Goal: Transaction & Acquisition: Subscribe to service/newsletter

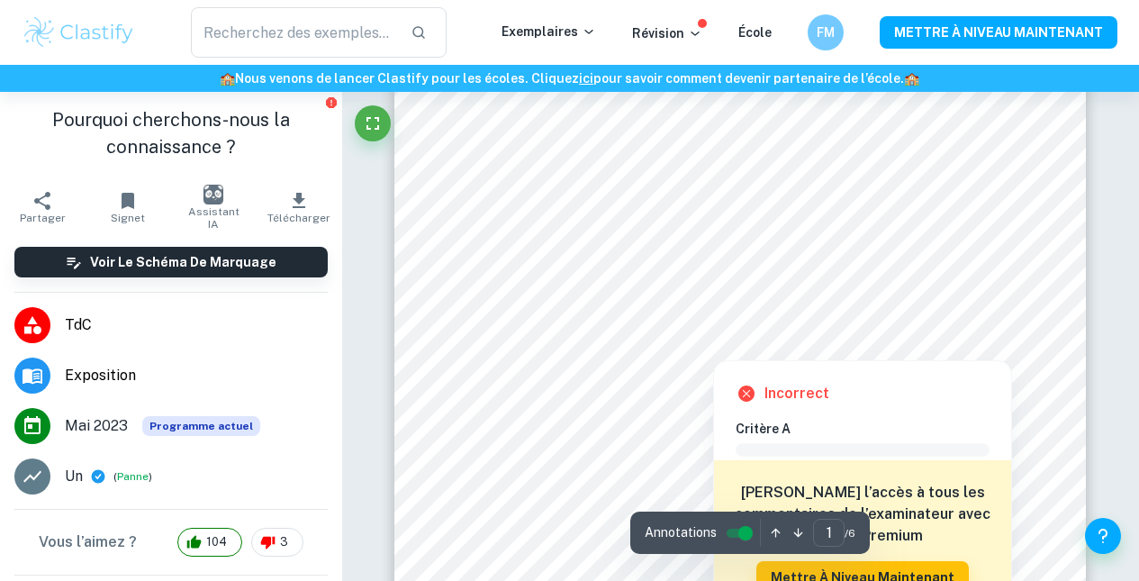
scroll to position [162, 0]
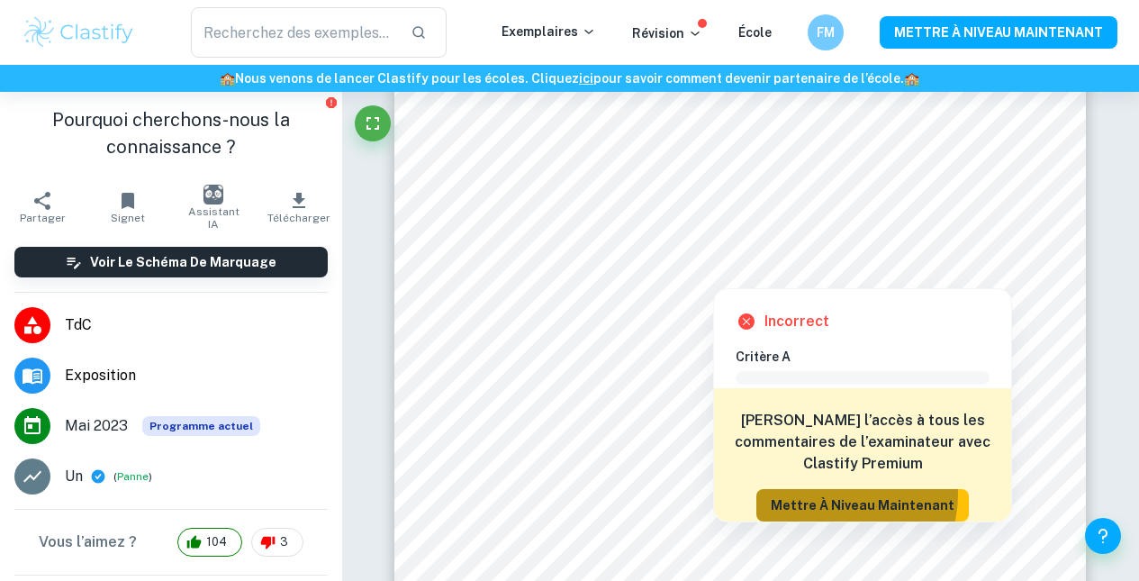
click at [848, 495] on font "Mettre à niveau maintenant" at bounding box center [863, 505] width 184 height 22
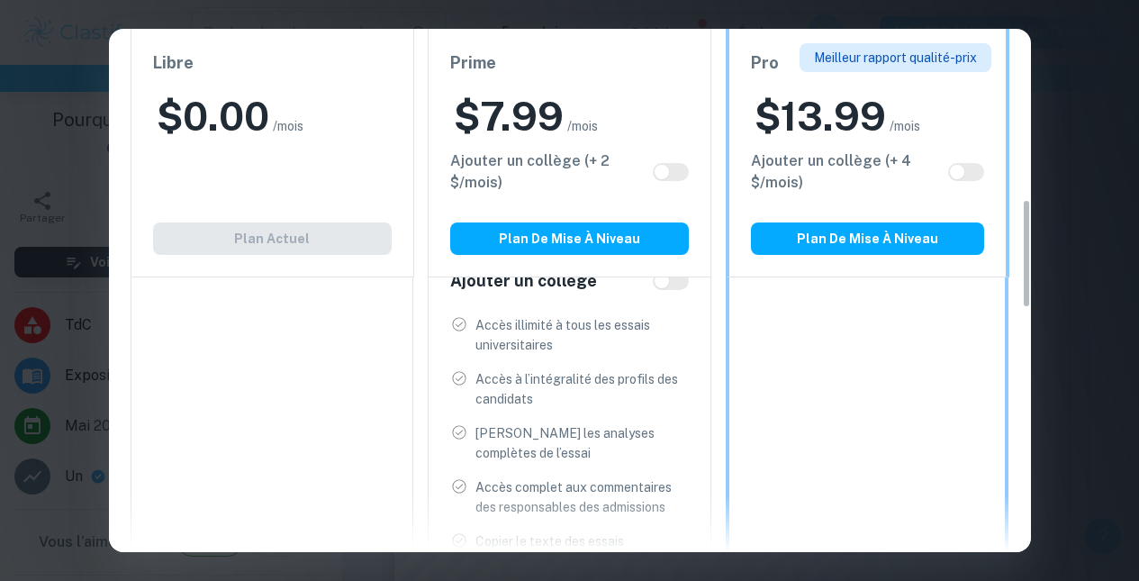
scroll to position [816, 0]
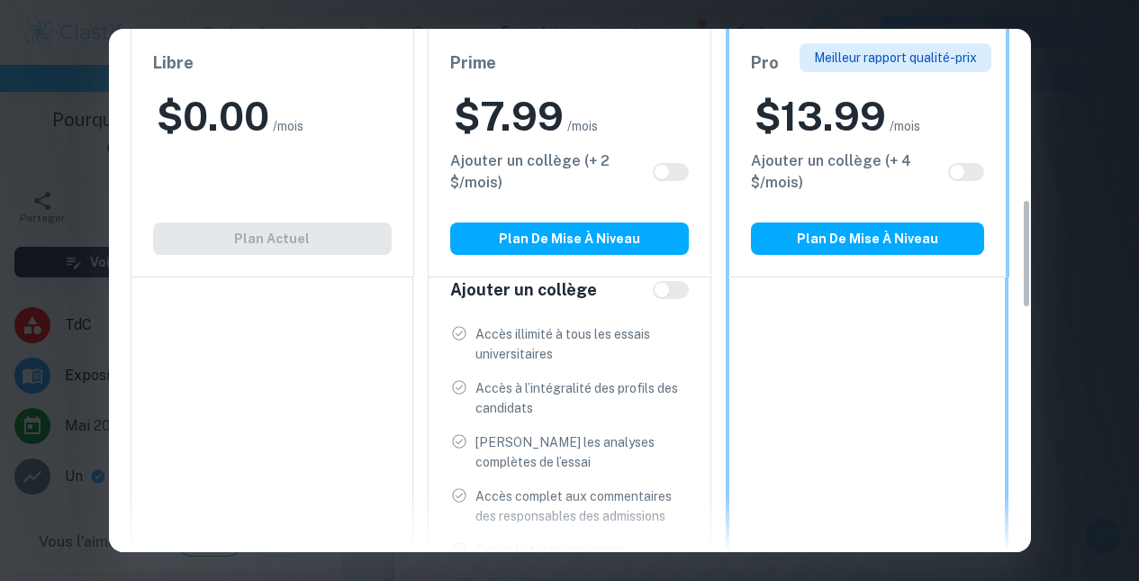
click at [664, 172] on input "checkbox" at bounding box center [661, 172] width 43 height 14
checkbox input "true"
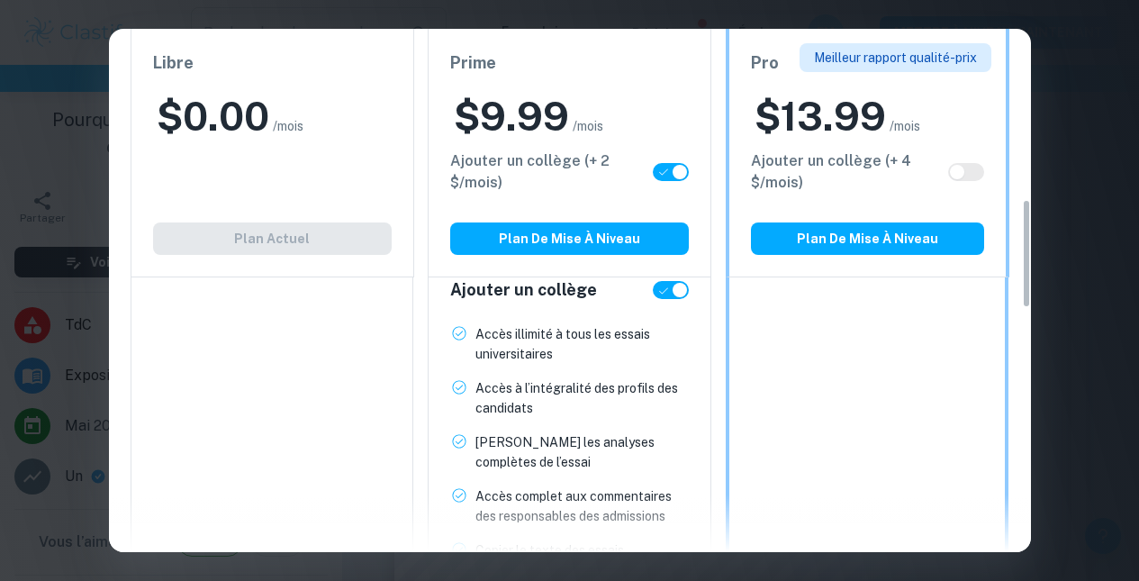
click at [664, 172] on input "checkbox" at bounding box center [679, 172] width 43 height 14
checkbox input "false"
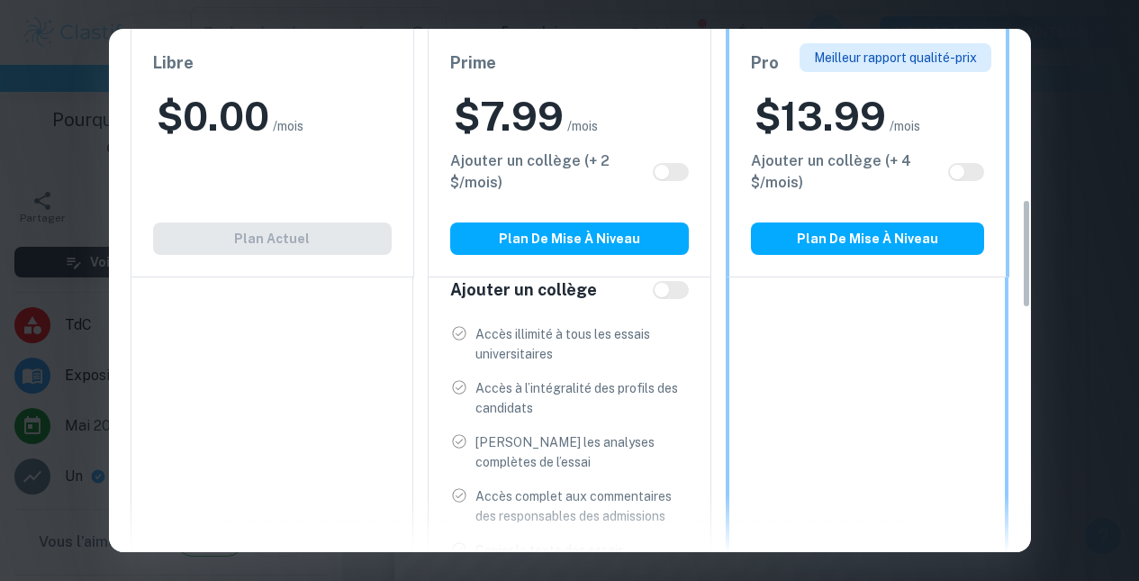
click at [664, 172] on input "checkbox" at bounding box center [661, 172] width 43 height 14
checkbox input "true"
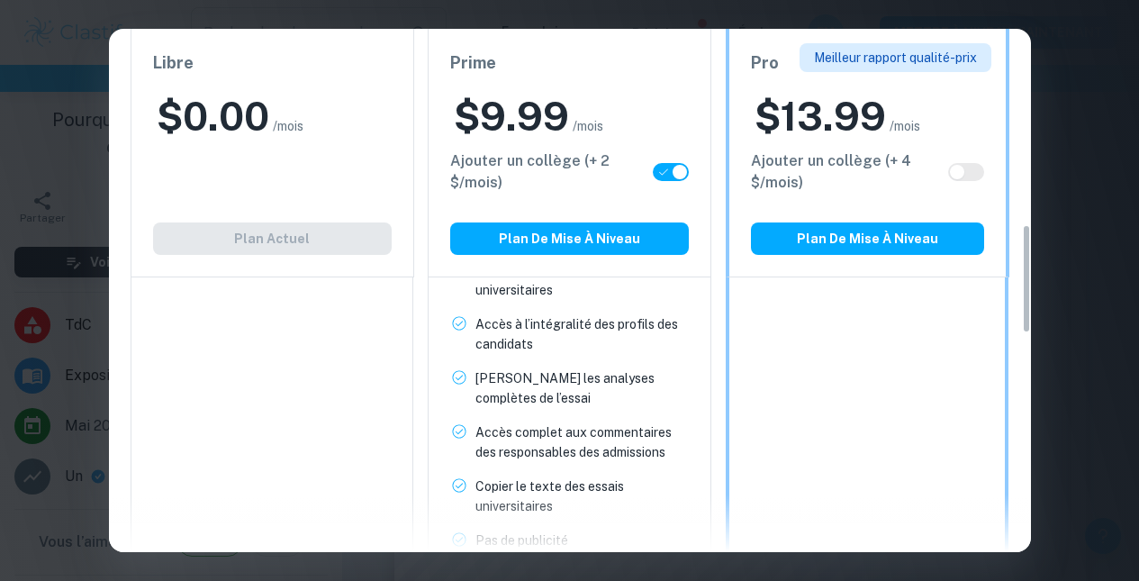
scroll to position [938, 0]
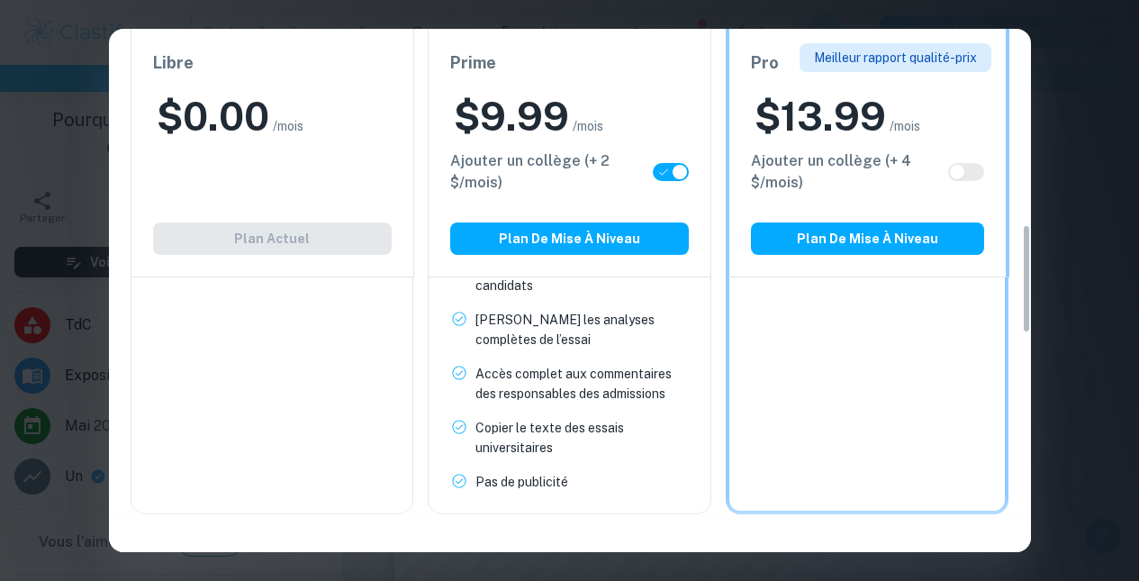
click at [672, 179] on input "checkbox" at bounding box center [679, 172] width 43 height 14
checkbox input "false"
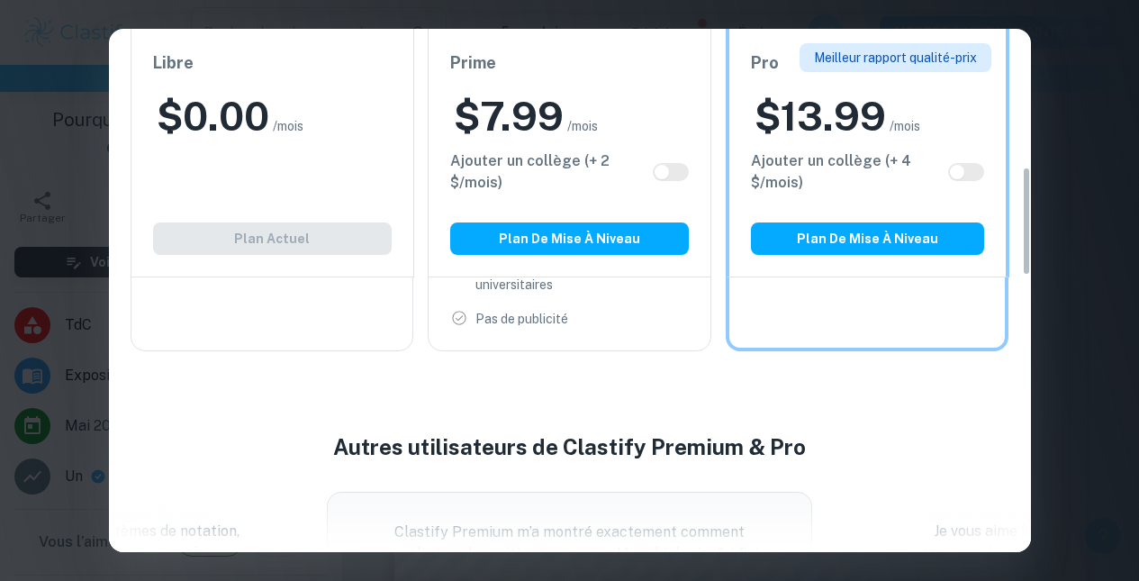
scroll to position [663, 0]
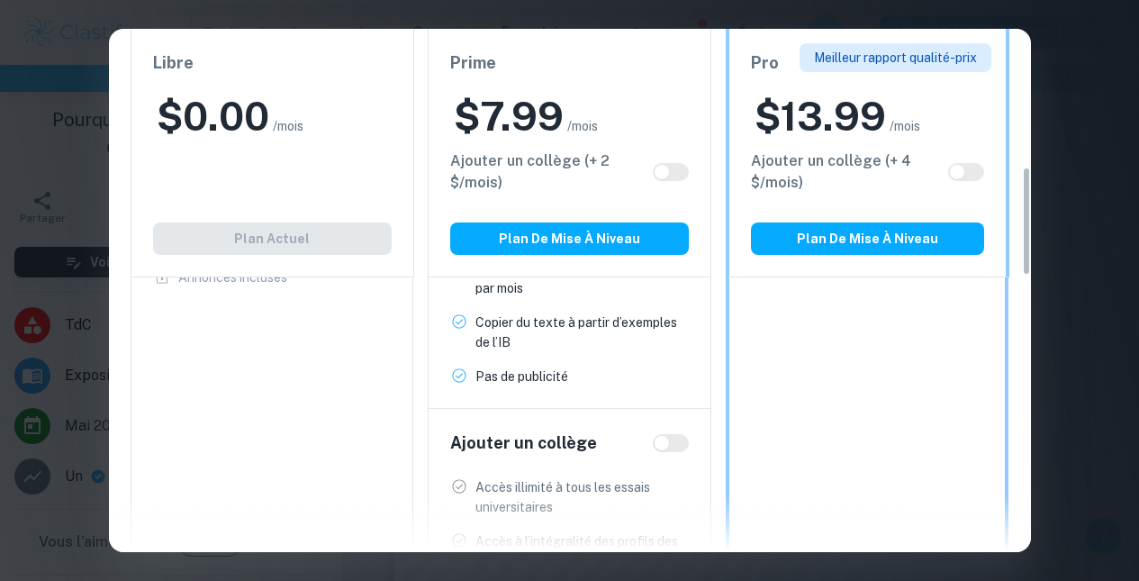
click at [974, 179] on input "checkbox" at bounding box center [956, 172] width 43 height 14
checkbox input "true"
click at [974, 179] on input "checkbox" at bounding box center [974, 172] width 43 height 14
checkbox input "false"
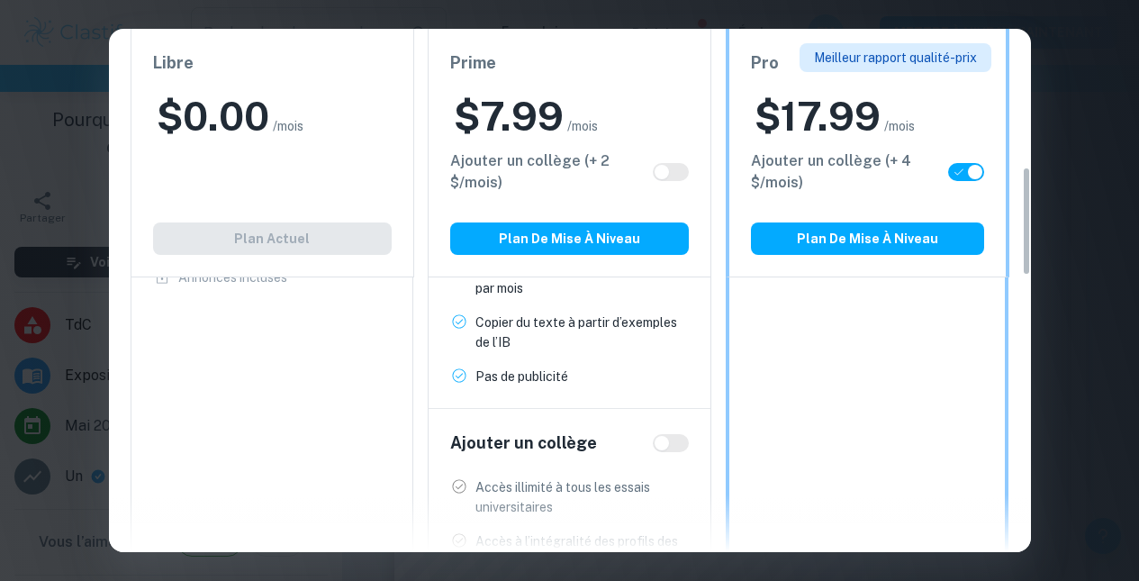
checkbox input "false"
click at [672, 170] on input "checkbox" at bounding box center [661, 172] width 43 height 14
checkbox input "true"
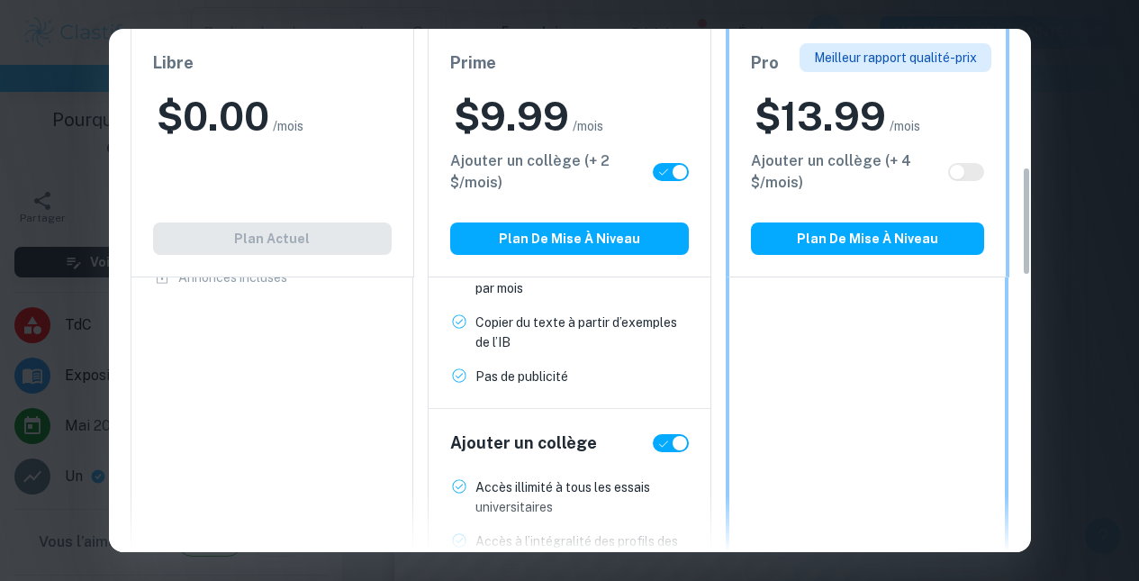
click at [672, 170] on input "checkbox" at bounding box center [679, 172] width 43 height 14
checkbox input "false"
click at [672, 170] on input "checkbox" at bounding box center [661, 172] width 43 height 14
checkbox input "true"
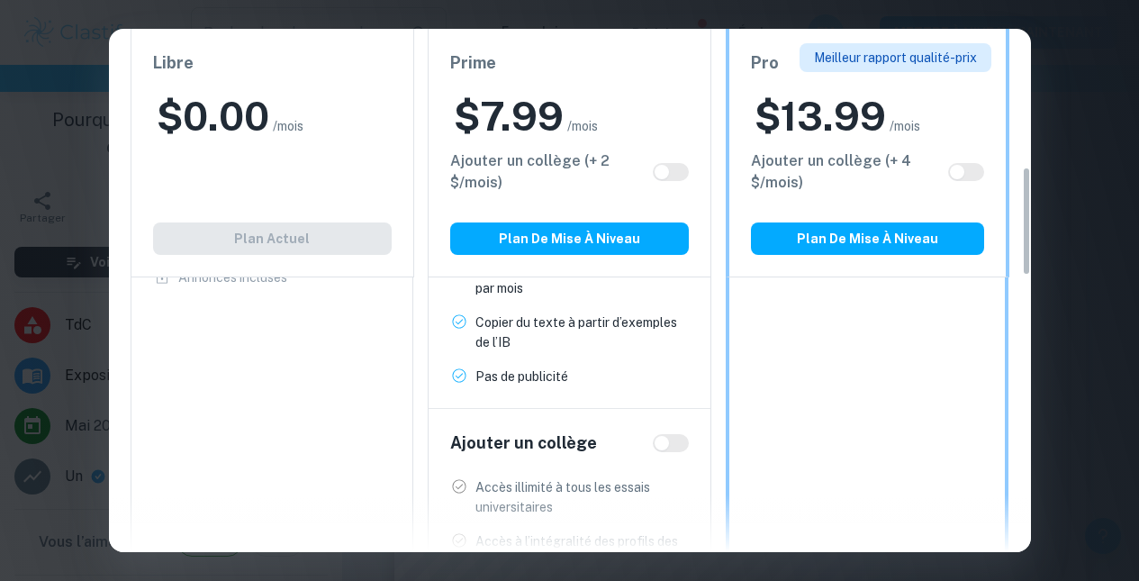
checkbox input "true"
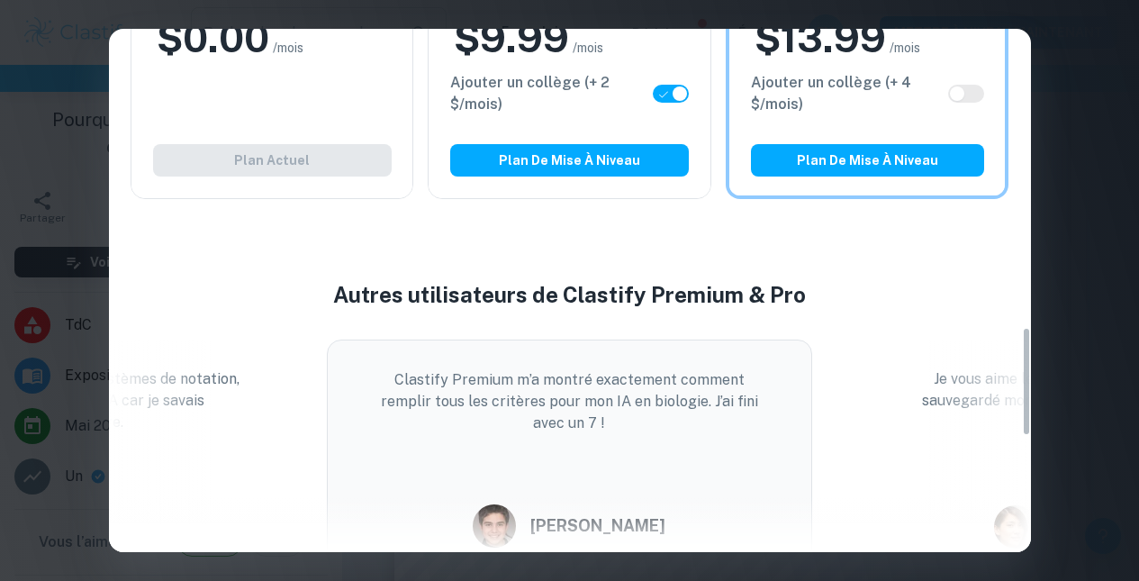
scroll to position [1428, 0]
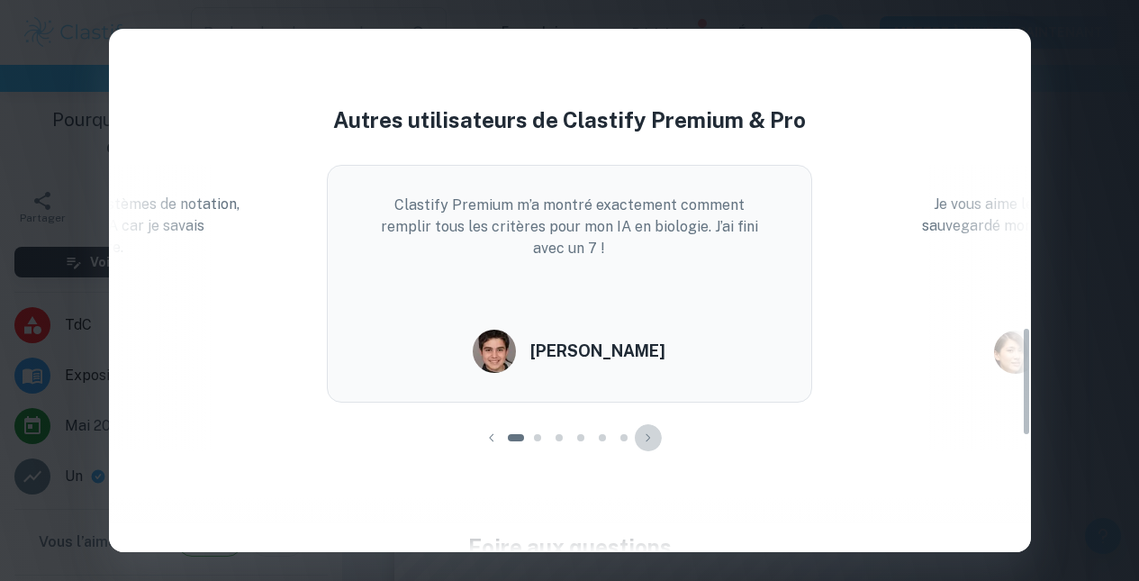
click at [655, 436] on icon "button" at bounding box center [648, 438] width 18 height 18
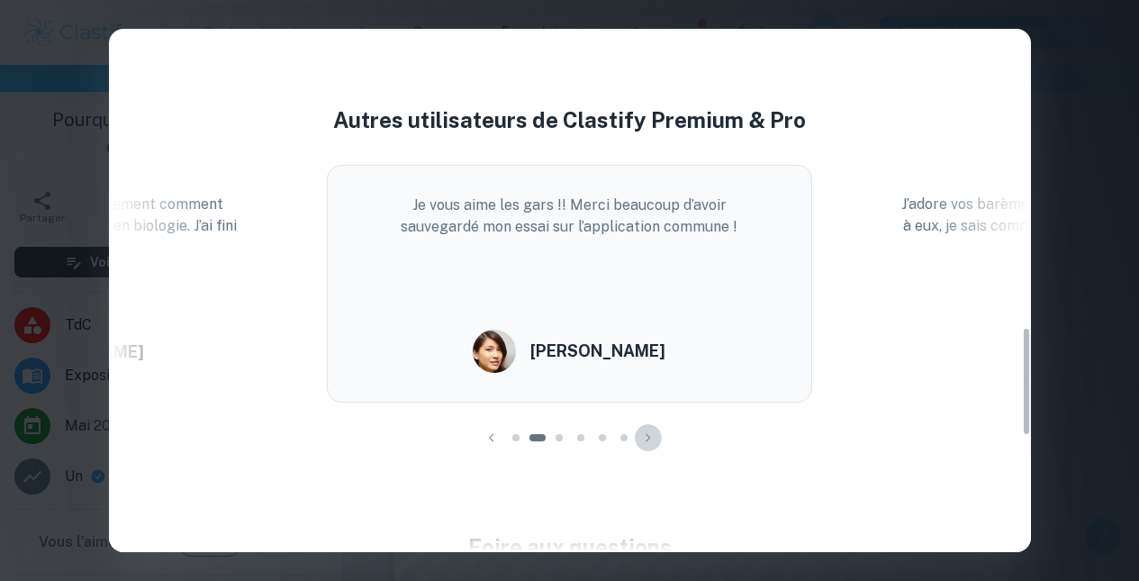
click at [655, 436] on icon "button" at bounding box center [648, 438] width 18 height 18
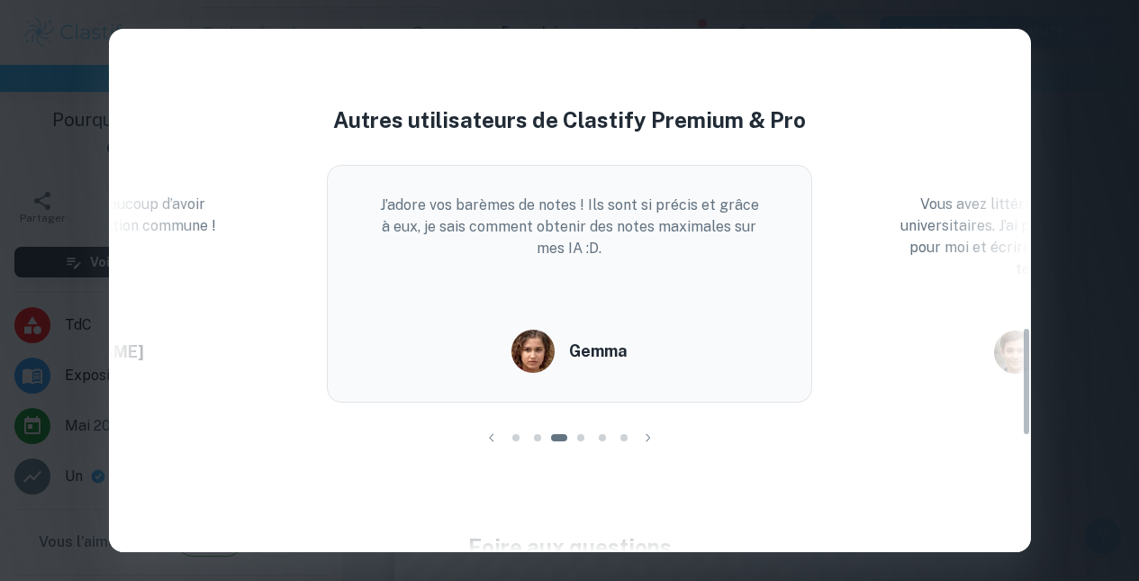
click at [642, 438] on icon "button" at bounding box center [648, 438] width 18 height 18
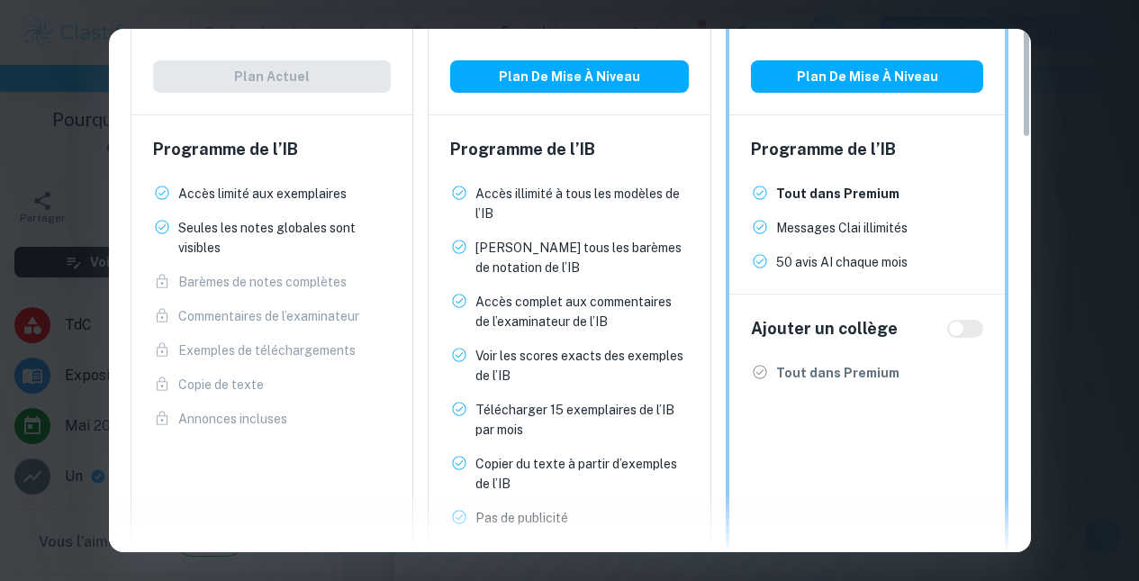
scroll to position [0, 0]
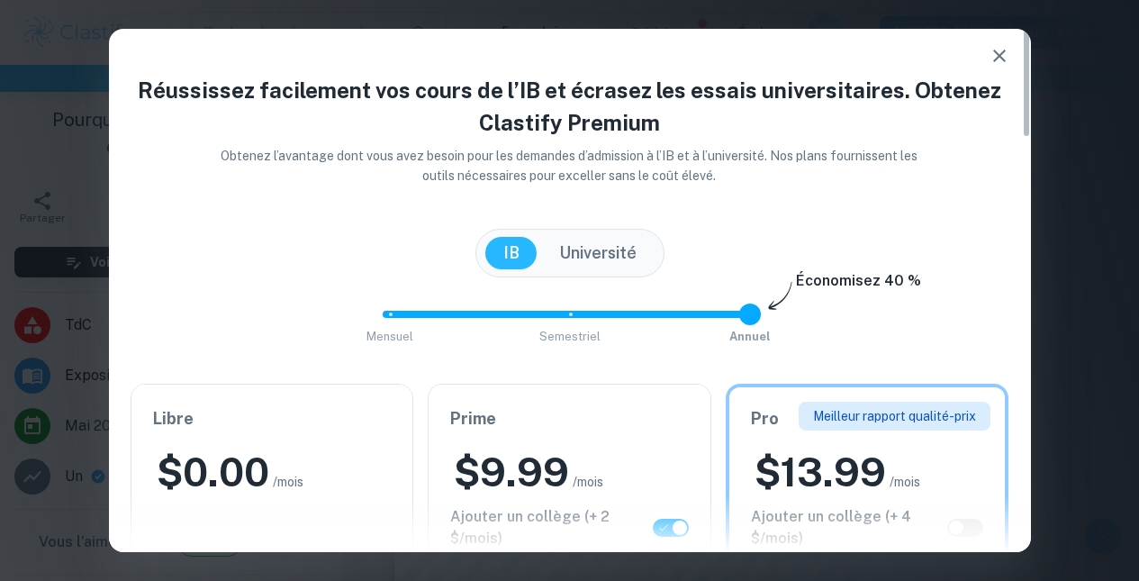
drag, startPoint x: 747, startPoint y: 317, endPoint x: 593, endPoint y: 313, distance: 154.0
click at [594, 313] on span "Mensuel [PERSON_NAME]" at bounding box center [570, 314] width 360 height 31
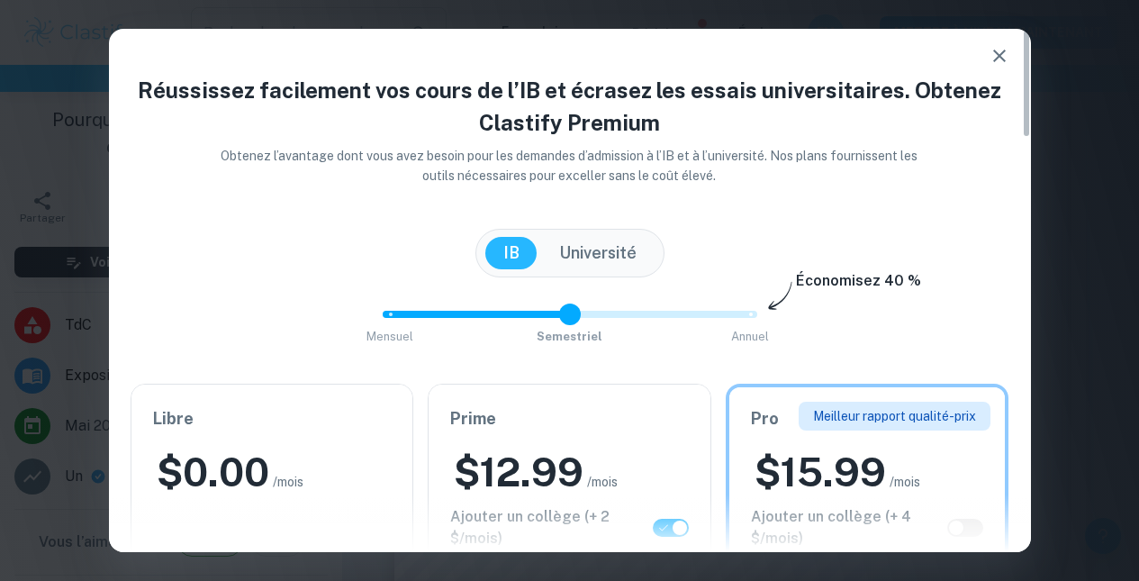
drag, startPoint x: 580, startPoint y: 312, endPoint x: 713, endPoint y: 307, distance: 133.3
click at [709, 306] on span "Mensuel [PERSON_NAME]" at bounding box center [570, 314] width 360 height 31
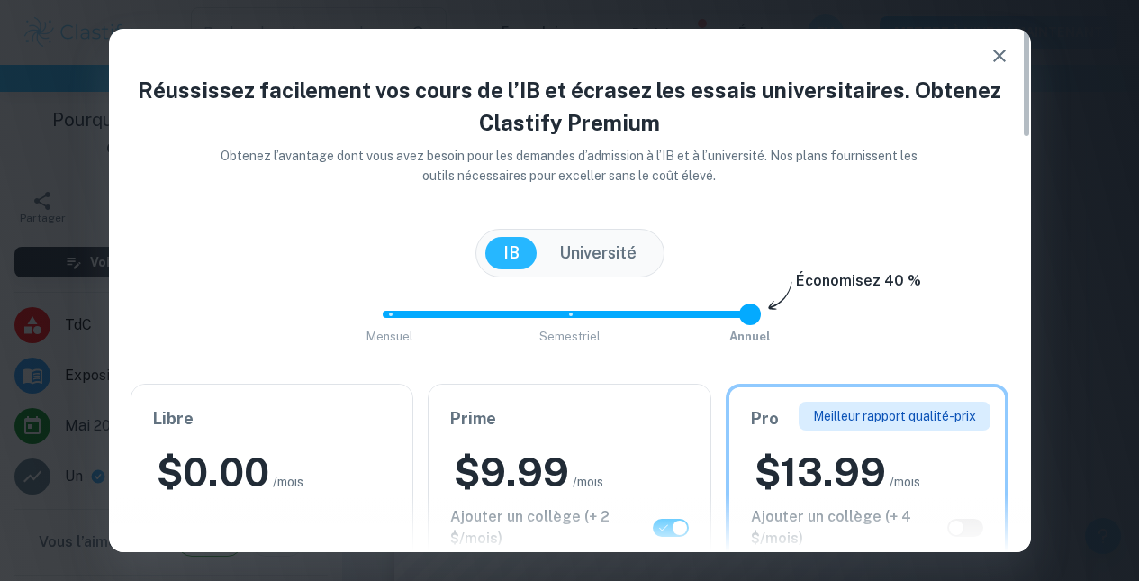
type input "2"
click at [592, 248] on button "Université" at bounding box center [597, 253] width 113 height 32
checkbox input "false"
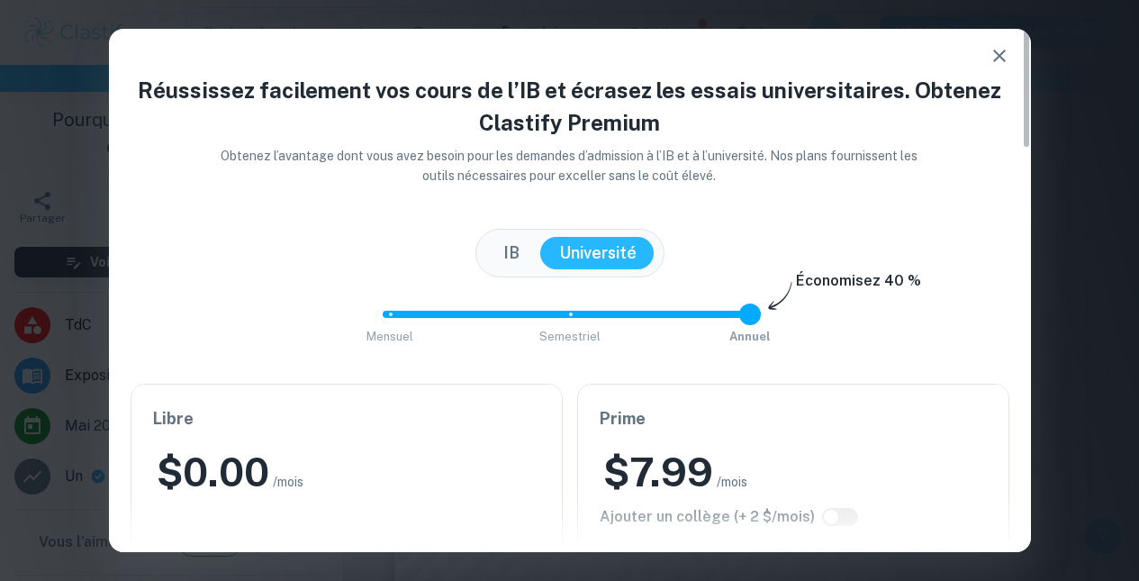
click at [513, 248] on button "IB" at bounding box center [511, 253] width 52 height 32
checkbox input "true"
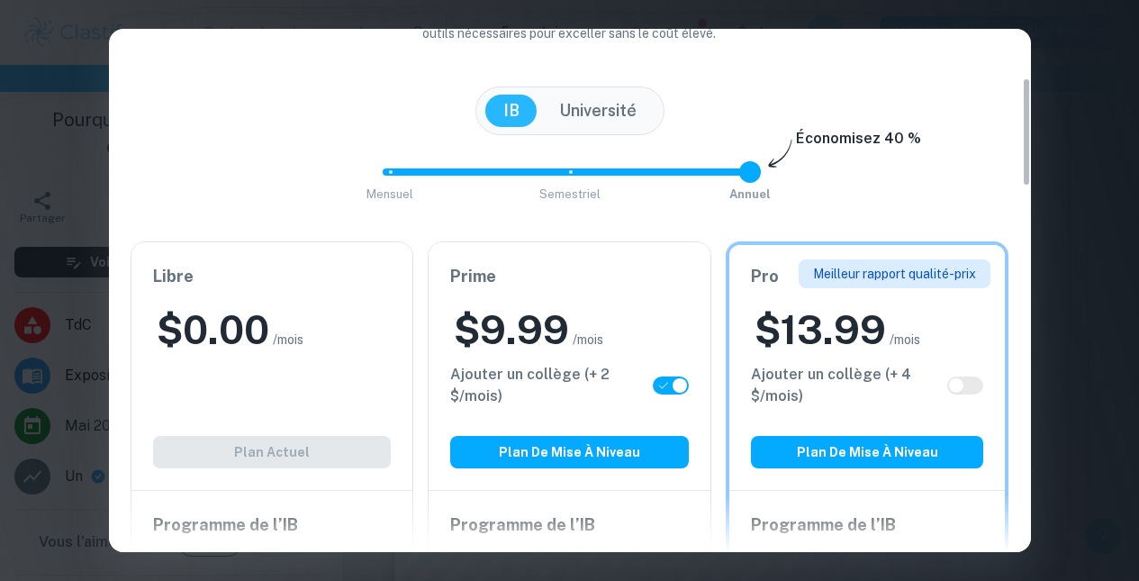
scroll to position [233, 0]
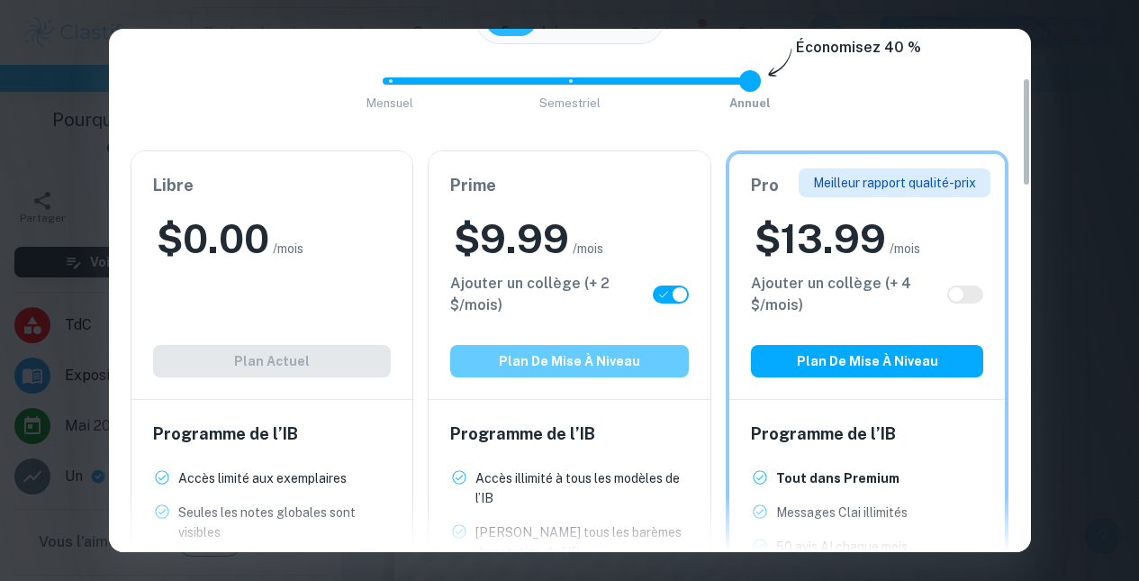
click at [537, 368] on font "Plan de mise à niveau" at bounding box center [569, 361] width 141 height 22
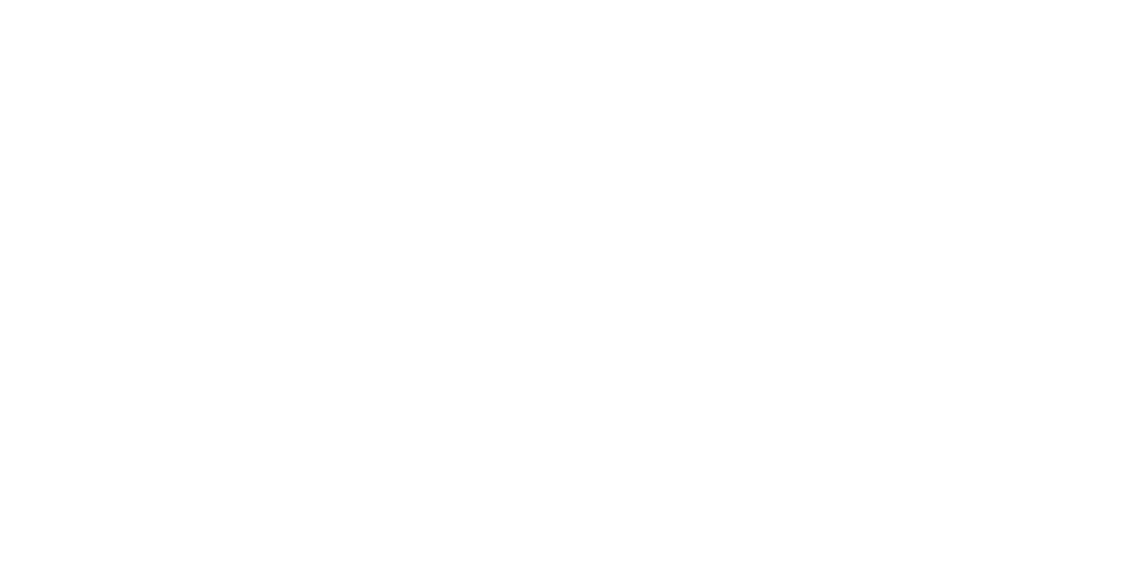
scroll to position [0, 0]
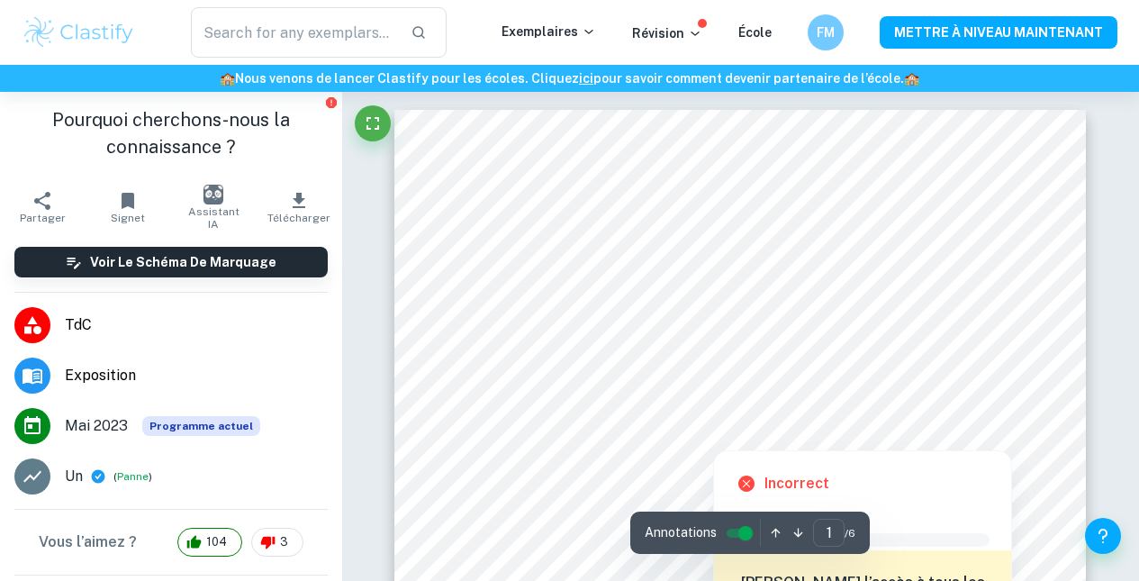
scroll to position [275, 0]
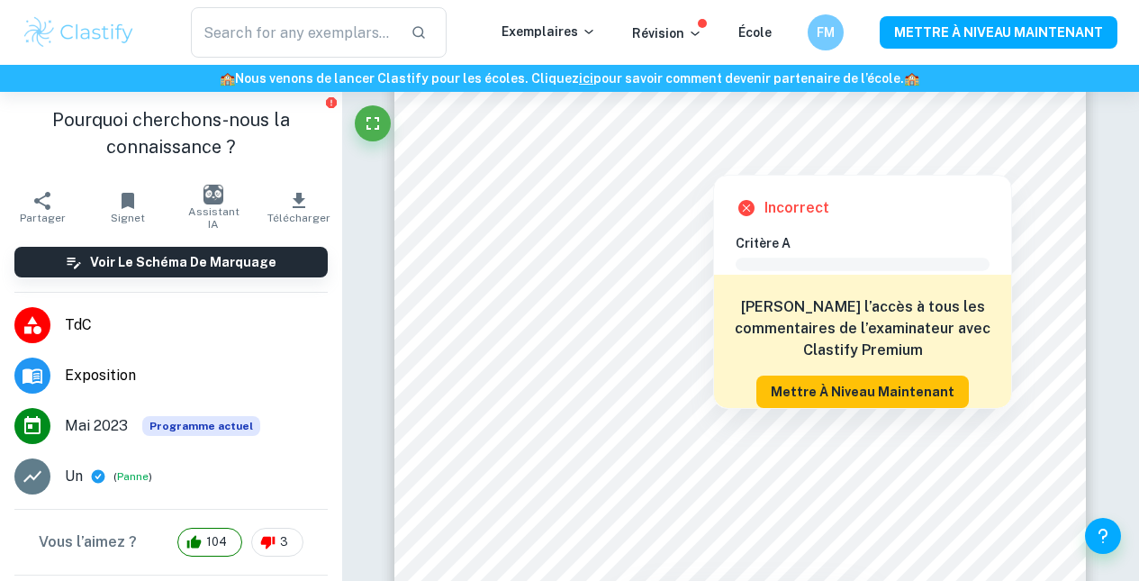
click at [821, 385] on font "Mettre à niveau maintenant" at bounding box center [863, 392] width 184 height 22
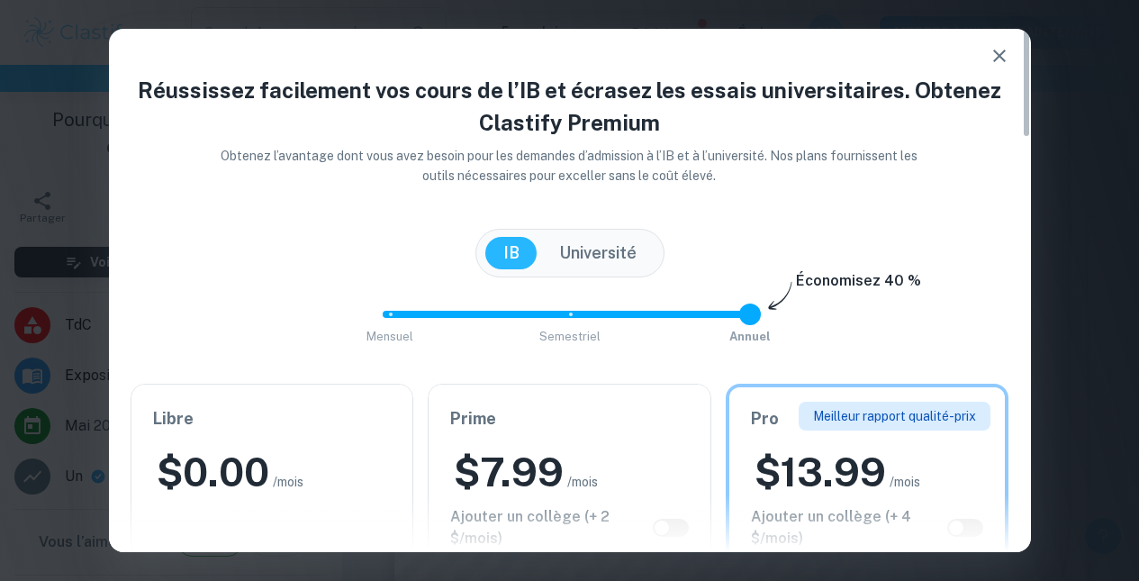
click at [568, 310] on span "Mensuel [PERSON_NAME]" at bounding box center [570, 314] width 360 height 31
type input "1"
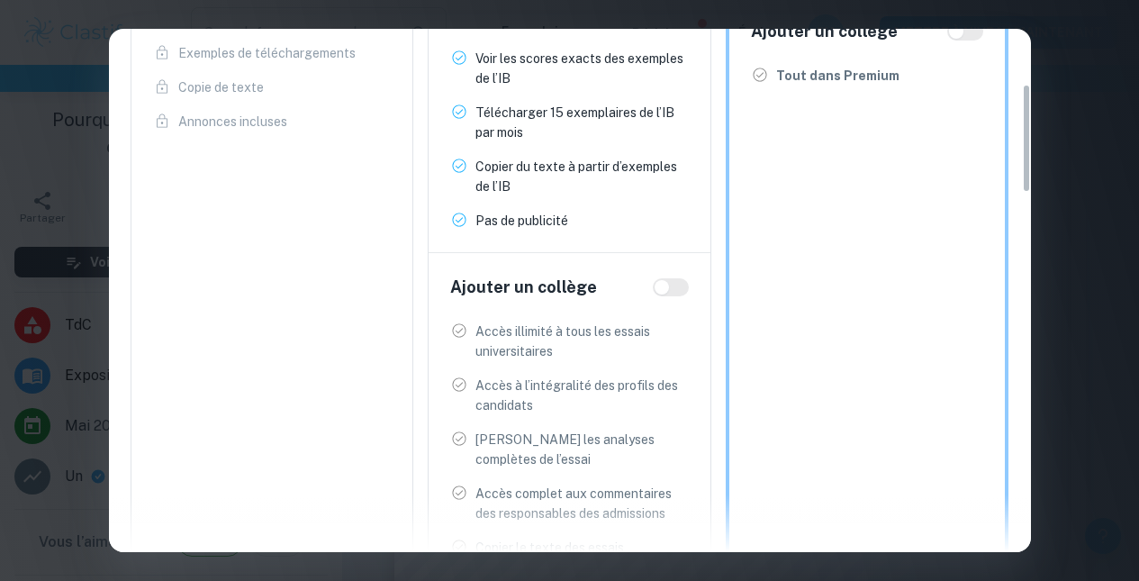
scroll to position [263, 0]
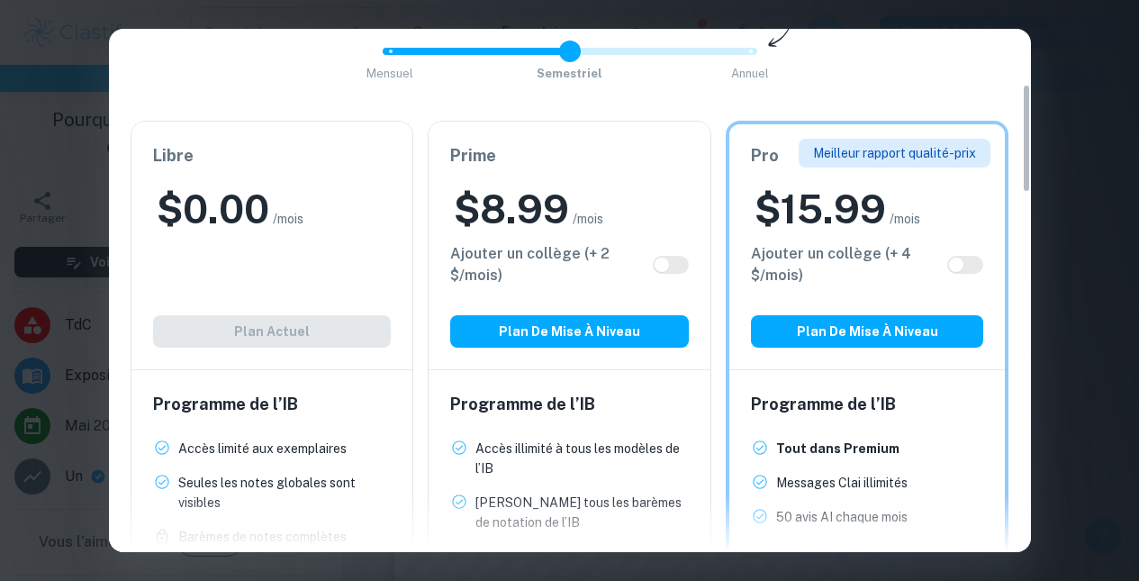
click at [659, 270] on input "checkbox" at bounding box center [661, 264] width 43 height 14
checkbox input "true"
drag, startPoint x: 607, startPoint y: 49, endPoint x: 736, endPoint y: 68, distance: 131.2
click at [716, 68] on div "Mensuel [PERSON_NAME] Économisez 40 %" at bounding box center [570, 60] width 879 height 49
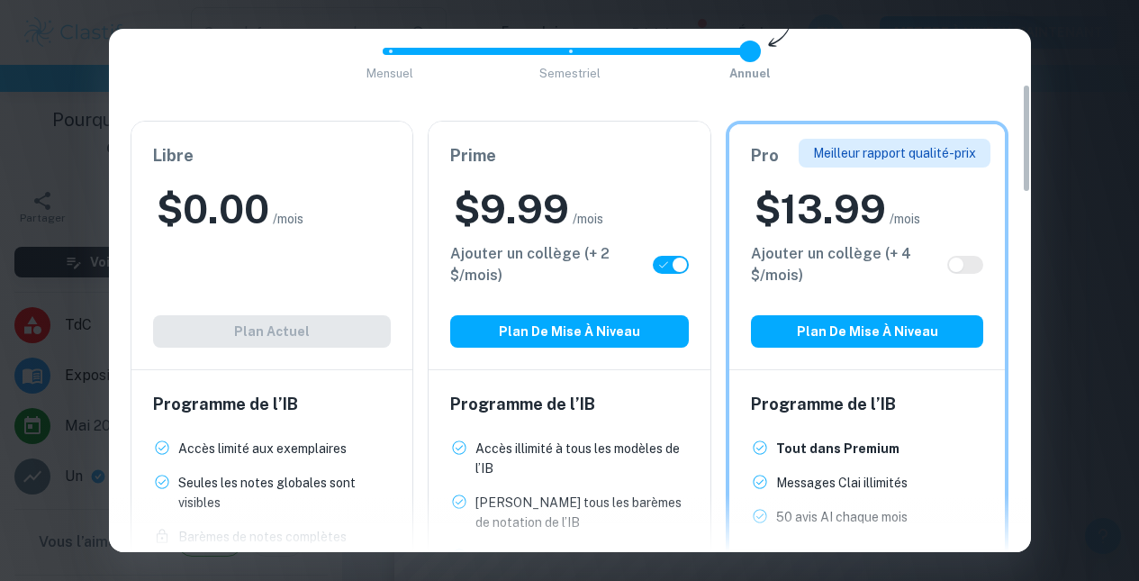
click at [570, 58] on span "Mensuel [PERSON_NAME]" at bounding box center [570, 51] width 360 height 31
click at [386, 54] on div "Mensuel [PERSON_NAME] Économisez 40 %" at bounding box center [570, 60] width 879 height 49
click at [386, 52] on span at bounding box center [473, 51] width 180 height 7
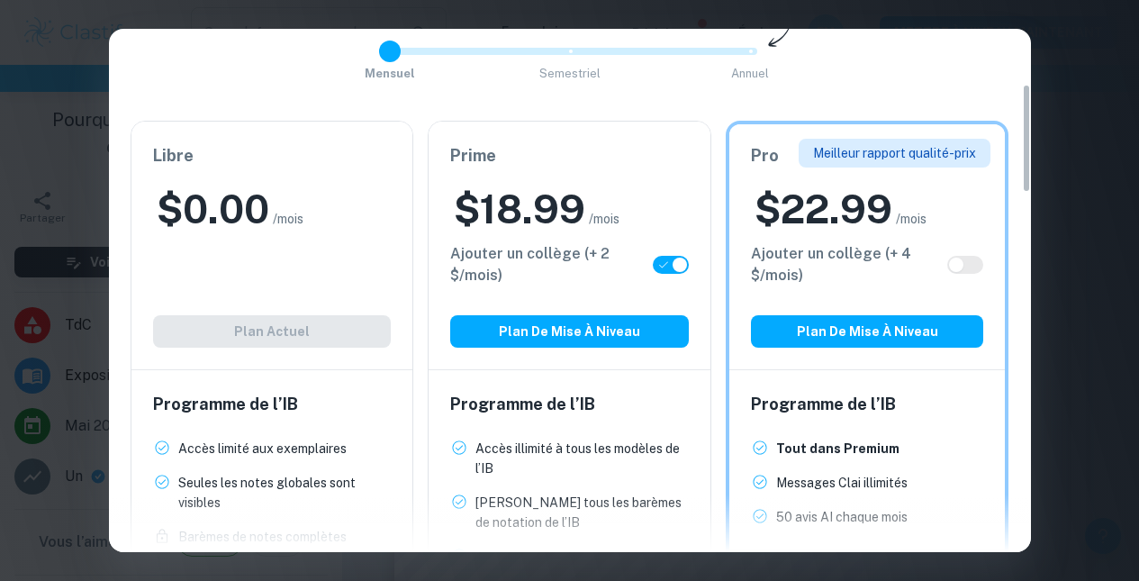
click at [572, 50] on span at bounding box center [570, 51] width 375 height 7
type input "1"
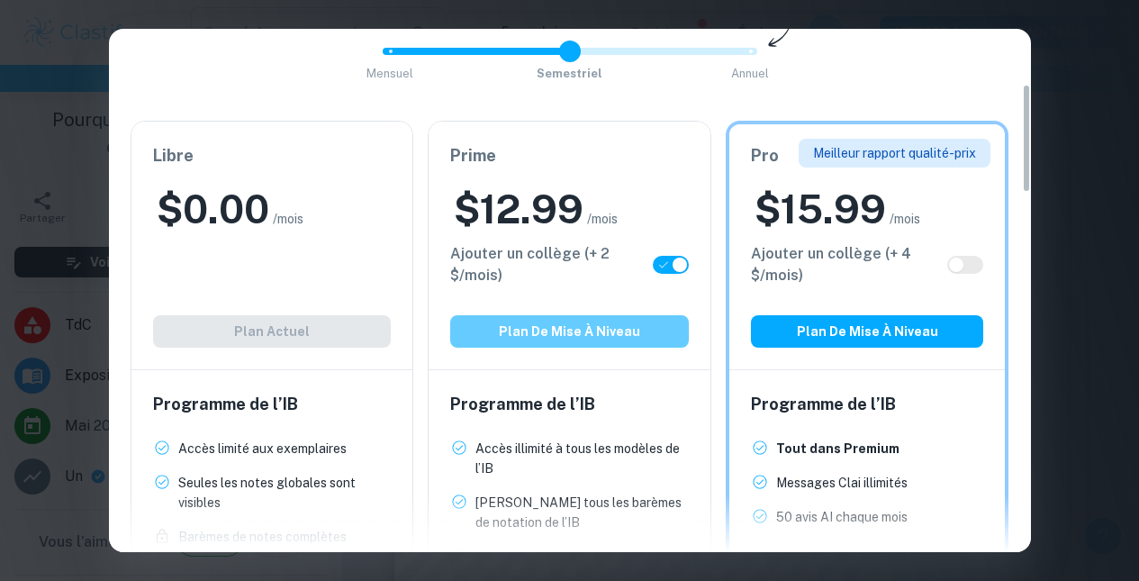
click at [509, 348] on button "Plan de mise à niveau" at bounding box center [569, 331] width 239 height 32
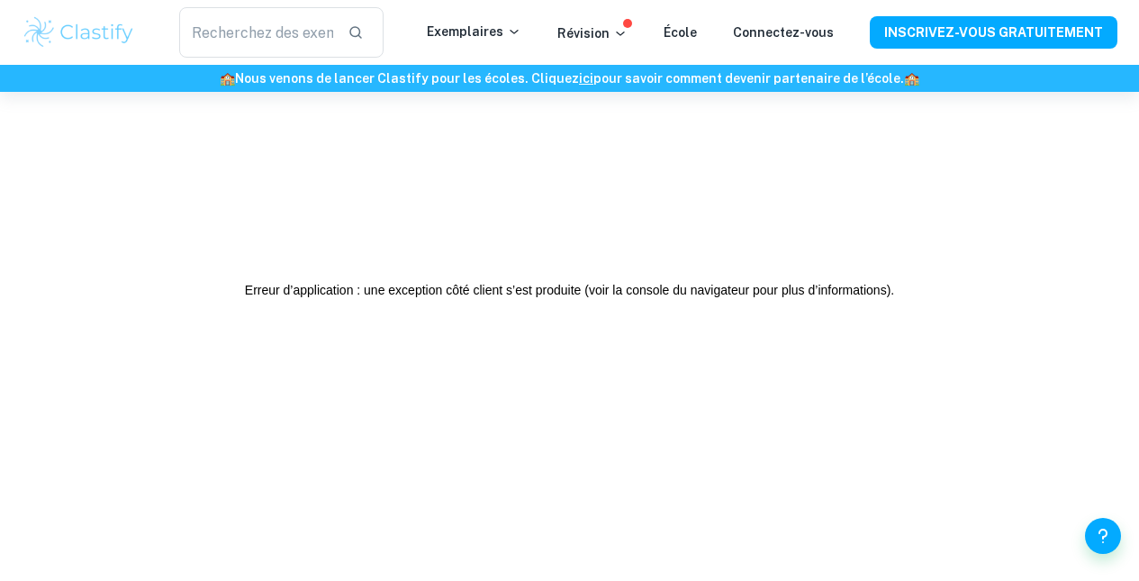
scroll to position [0, 0]
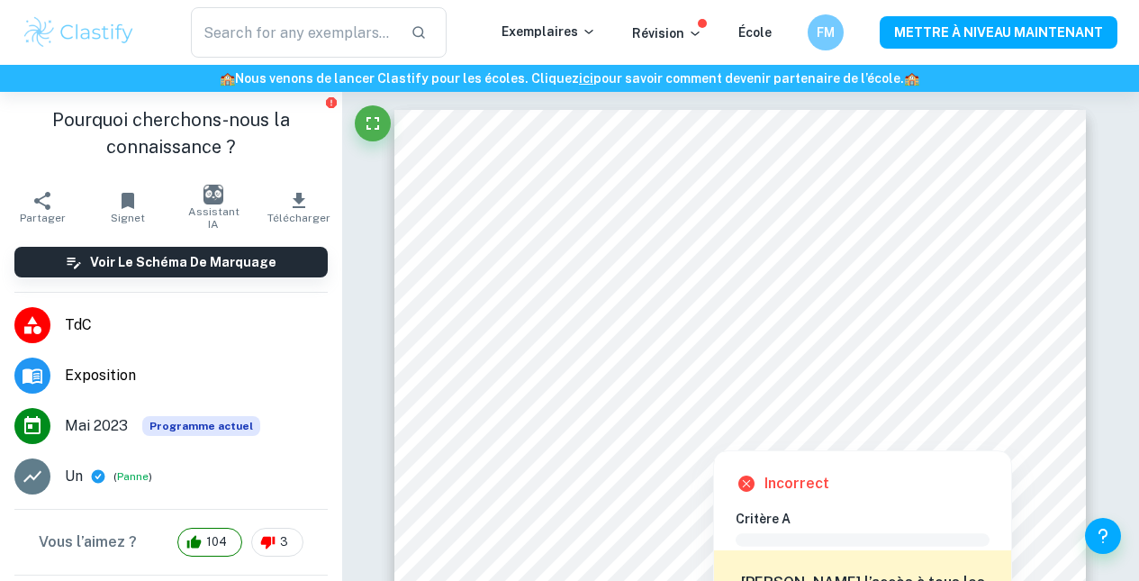
click at [772, 486] on h6 "Incorrect" at bounding box center [796, 484] width 65 height 22
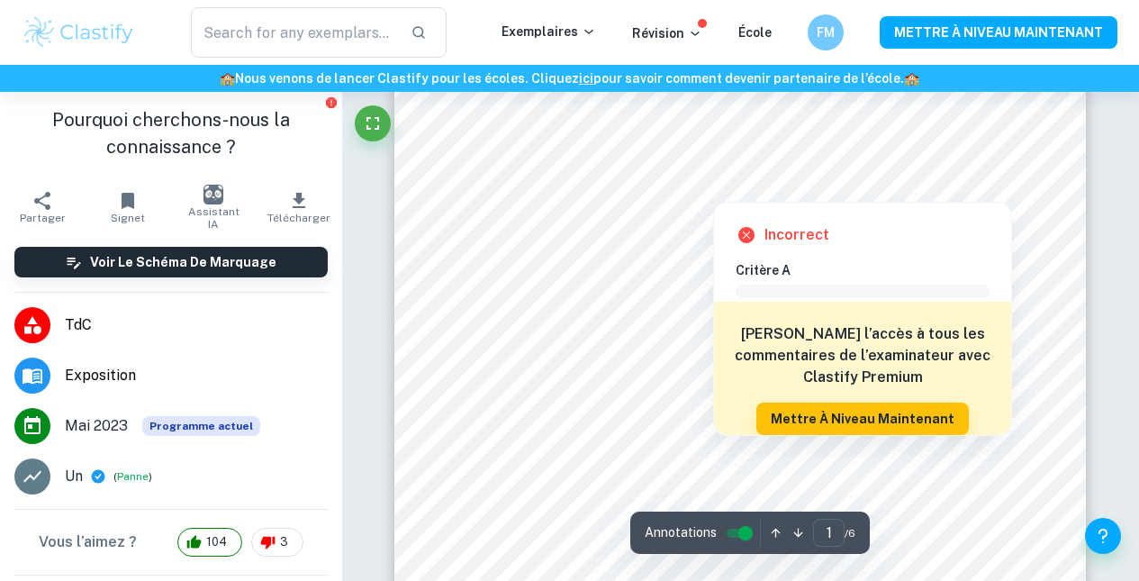
scroll to position [257, 0]
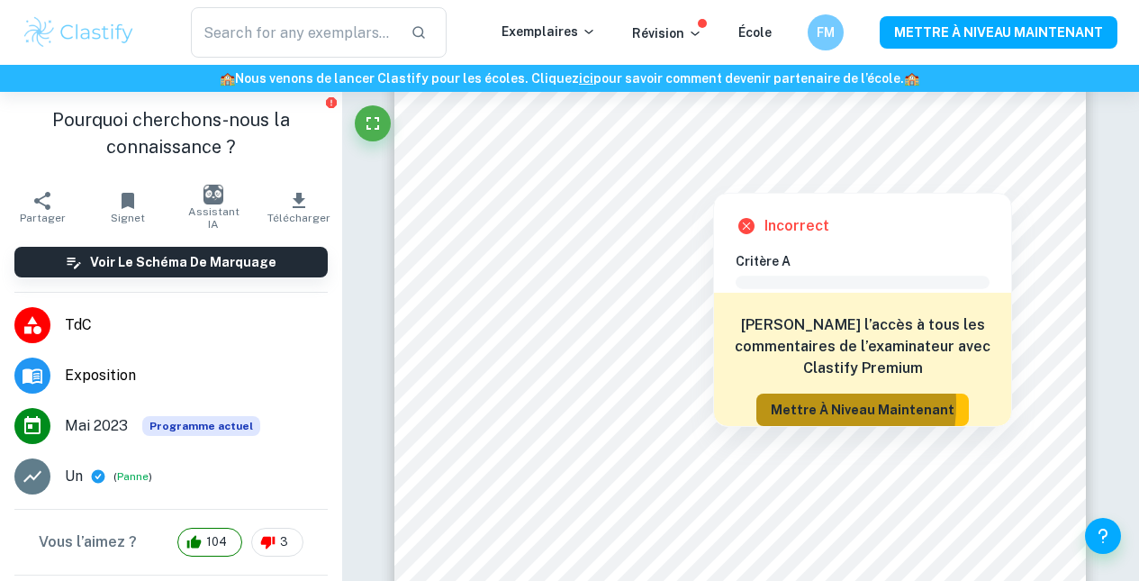
click at [784, 404] on font "Mettre à niveau maintenant" at bounding box center [863, 410] width 184 height 22
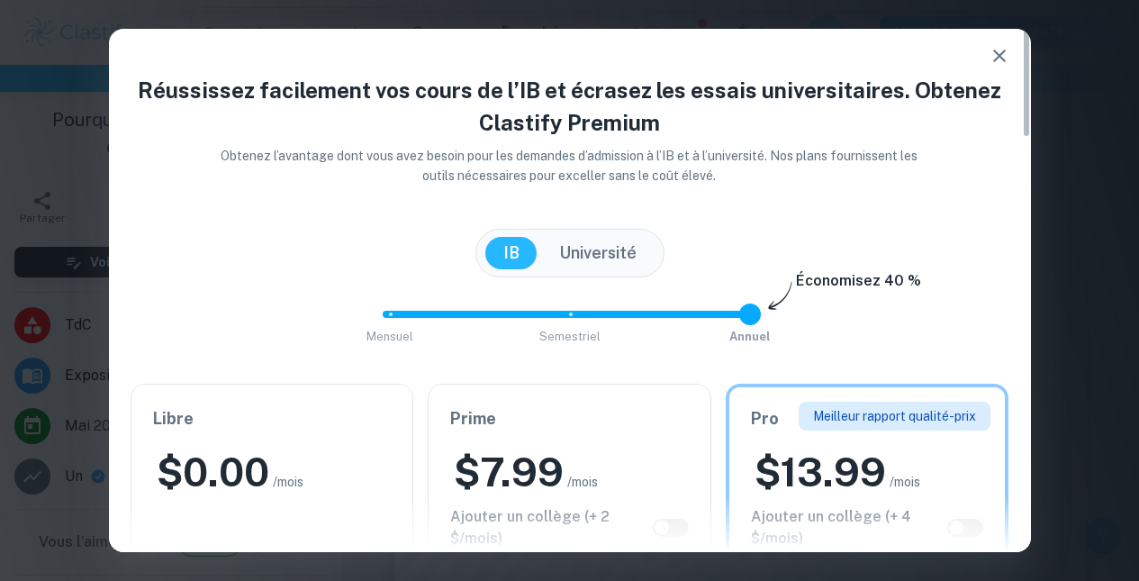
type input "0"
drag, startPoint x: 740, startPoint y: 316, endPoint x: 369, endPoint y: 321, distance: 371.0
click at [369, 321] on div "Mensuel [PERSON_NAME] Économisez 40 %" at bounding box center [570, 323] width 879 height 49
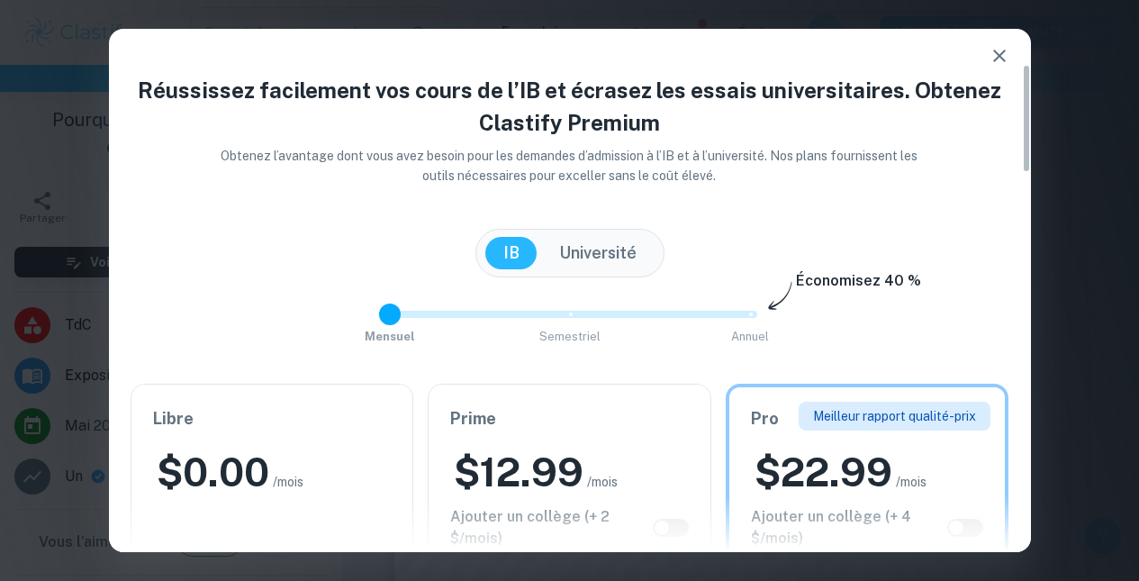
scroll to position [169, 0]
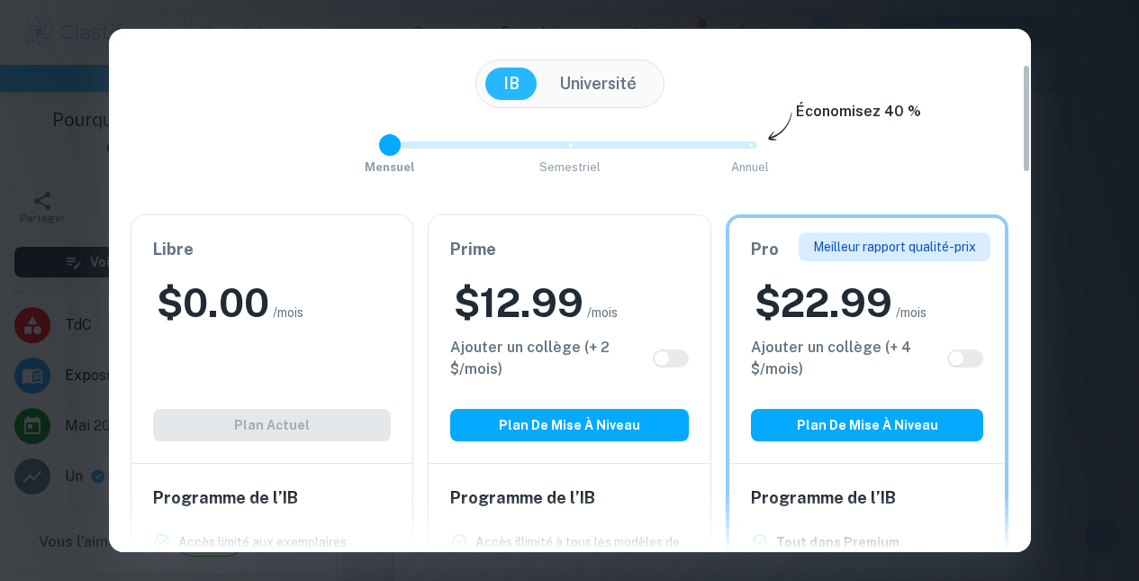
click at [665, 362] on input "checkbox" at bounding box center [661, 358] width 43 height 14
checkbox input "true"
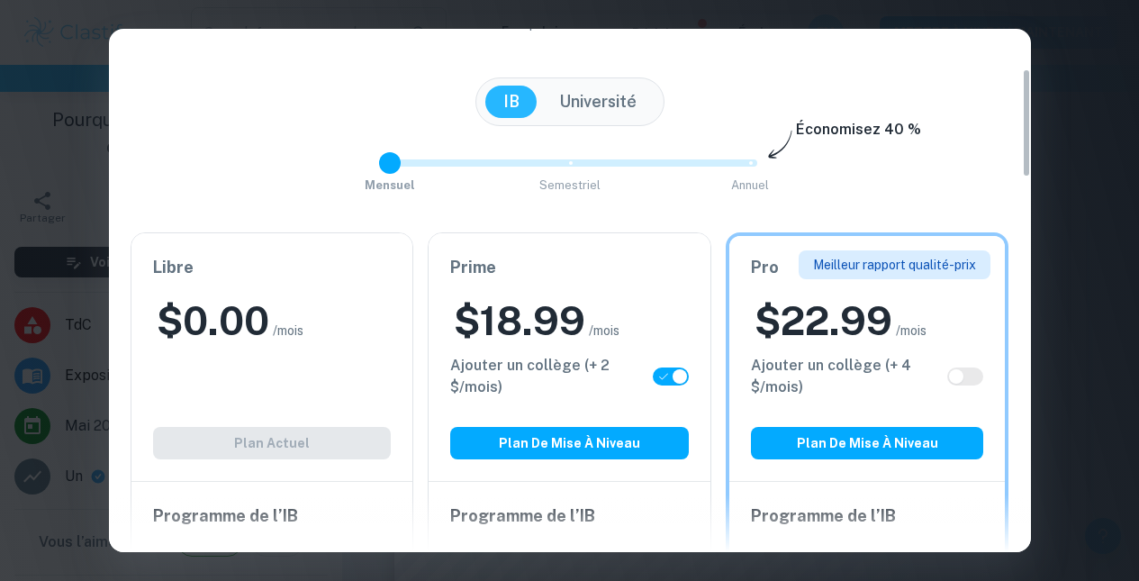
scroll to position [193, 0]
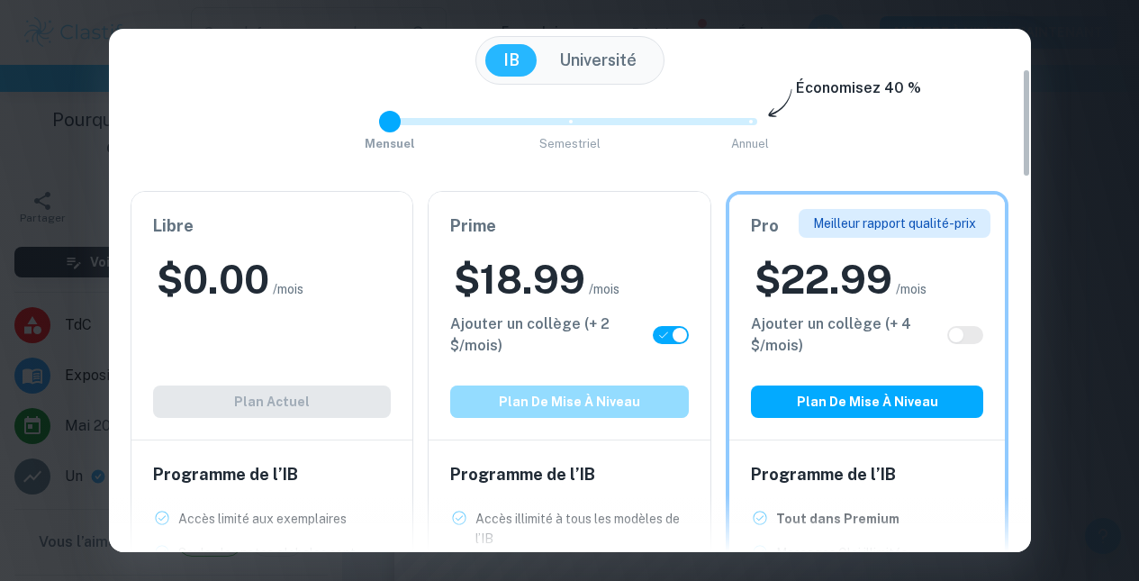
click at [561, 402] on font "Plan de mise à niveau" at bounding box center [569, 402] width 141 height 22
